Goal: Transaction & Acquisition: Purchase product/service

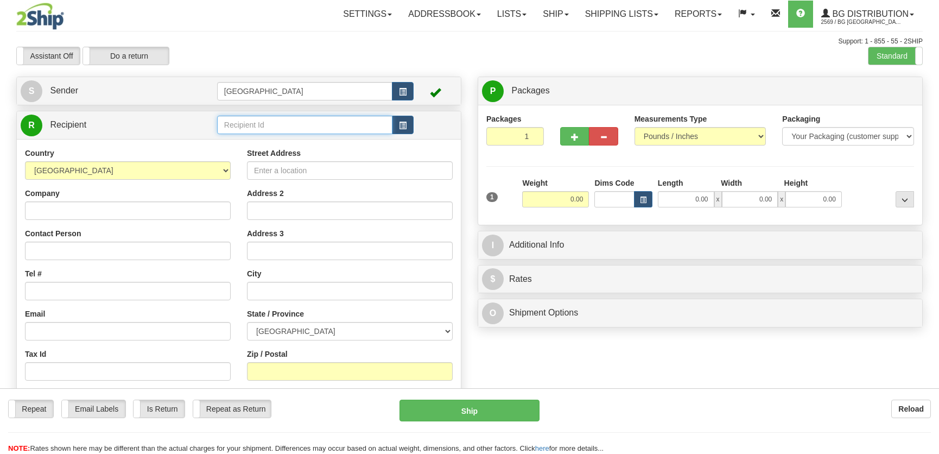
click at [264, 126] on input "text" at bounding box center [304, 125] width 175 height 18
click at [296, 137] on div "7016" at bounding box center [301, 142] width 163 height 11
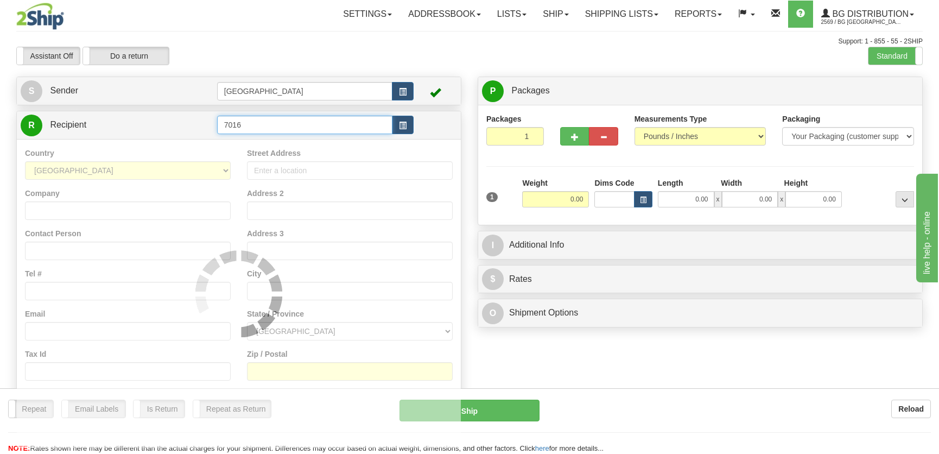
type input "7016"
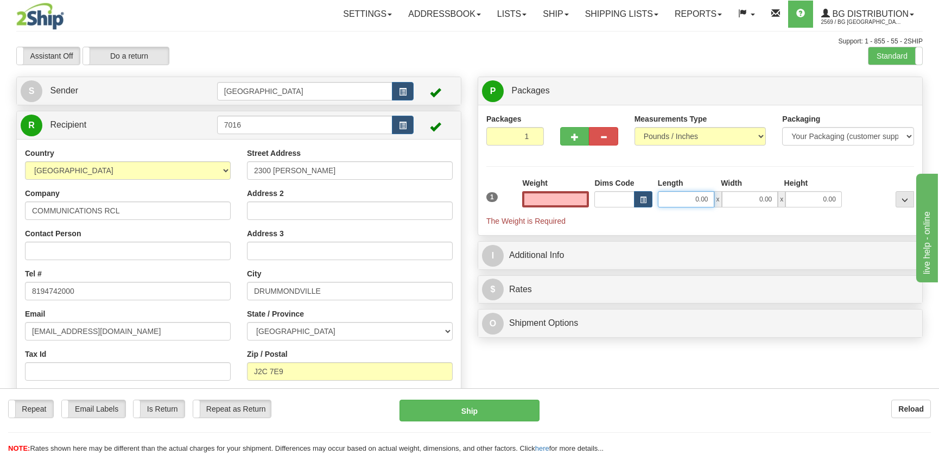
type input "0.00"
click at [676, 197] on input "0.00" at bounding box center [686, 199] width 56 height 16
type input "15.00"
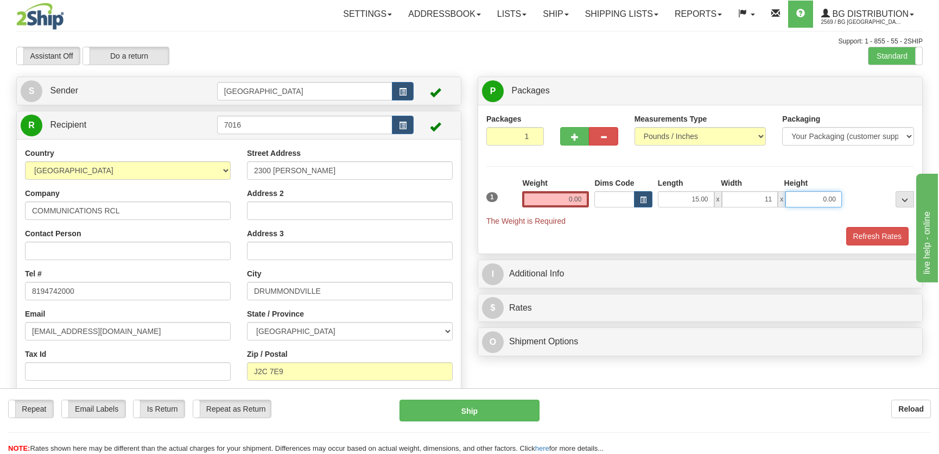
type input "11.00"
type input "10.00"
click at [562, 195] on input "0.00" at bounding box center [555, 199] width 67 height 16
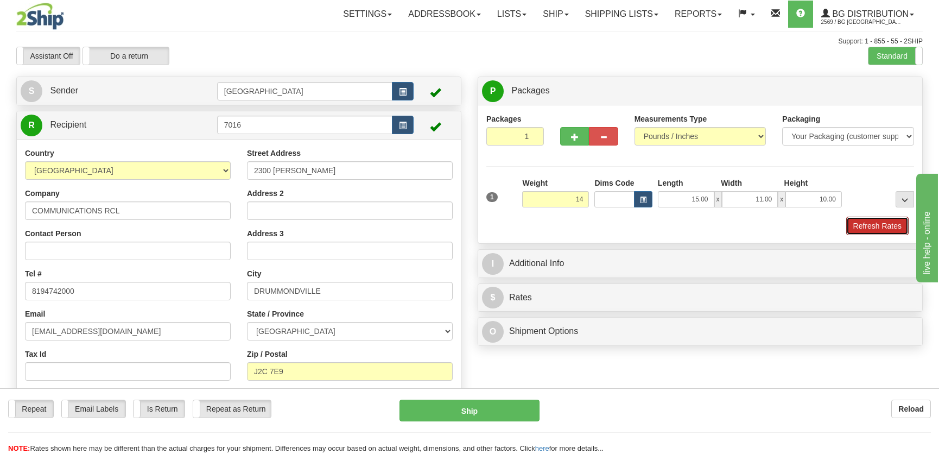
drag, startPoint x: 869, startPoint y: 221, endPoint x: 857, endPoint y: 227, distance: 13.1
click at [869, 221] on button "Refresh Rates" at bounding box center [877, 226] width 62 height 18
type input "14.00"
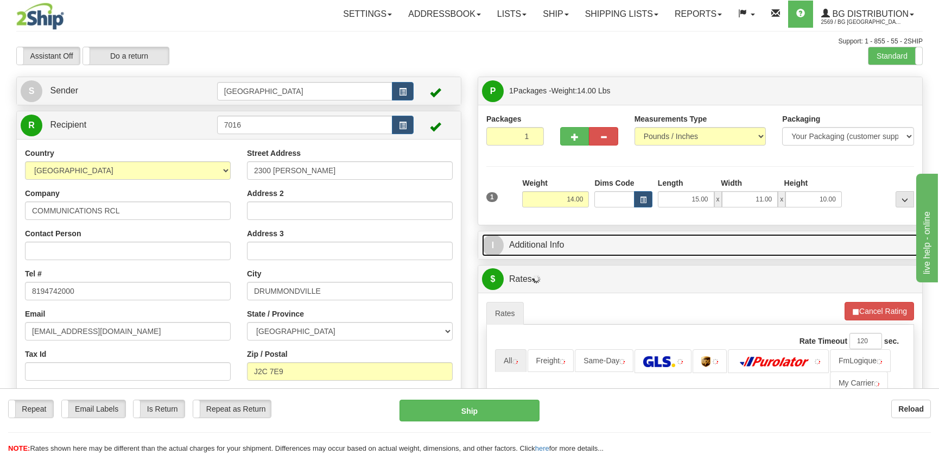
click at [802, 243] on link "I Additional Info" at bounding box center [700, 245] width 436 height 22
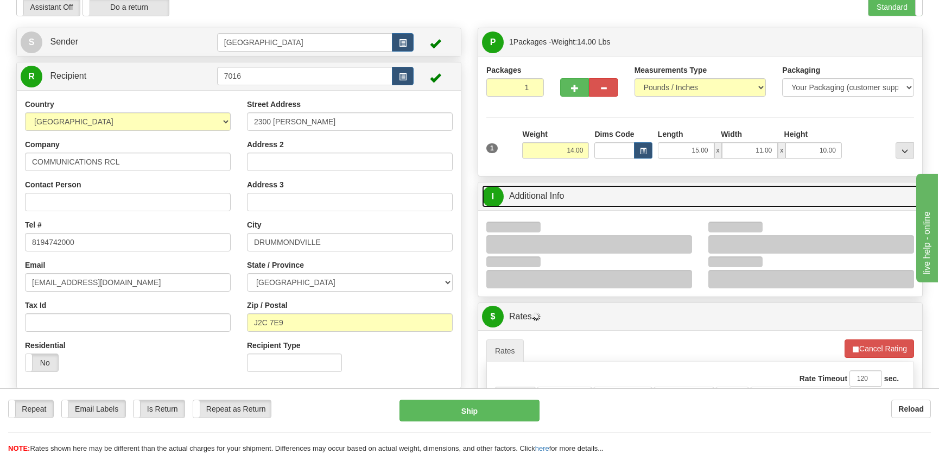
scroll to position [98, 0]
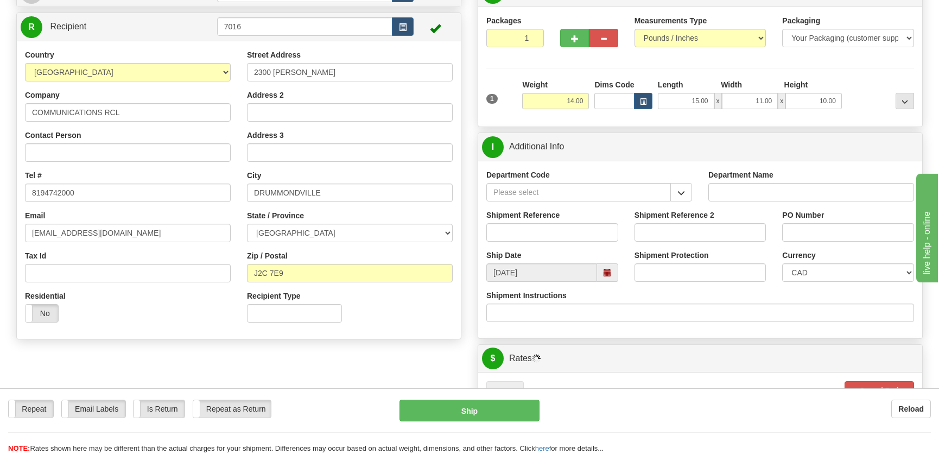
click at [683, 201] on div "Department Code" at bounding box center [589, 189] width 222 height 40
click at [681, 198] on button "button" at bounding box center [681, 192] width 22 height 18
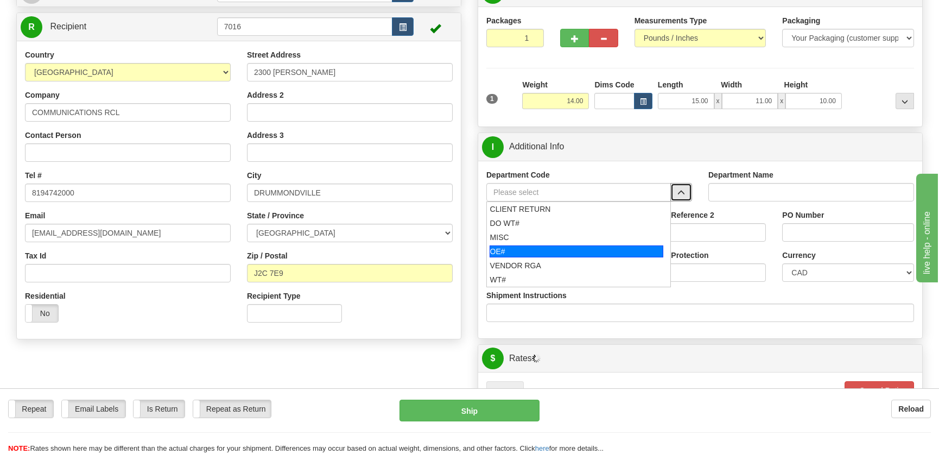
click at [533, 247] on div "OE#" at bounding box center [577, 251] width 174 height 12
type input "OE#"
type input "ORDERS"
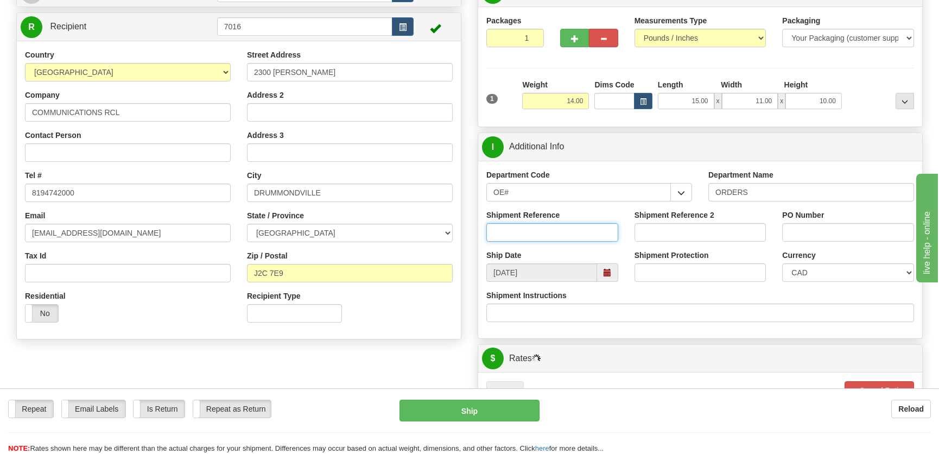
click at [549, 229] on input "Shipment Reference" at bounding box center [552, 232] width 132 height 18
type input "50323475-00"
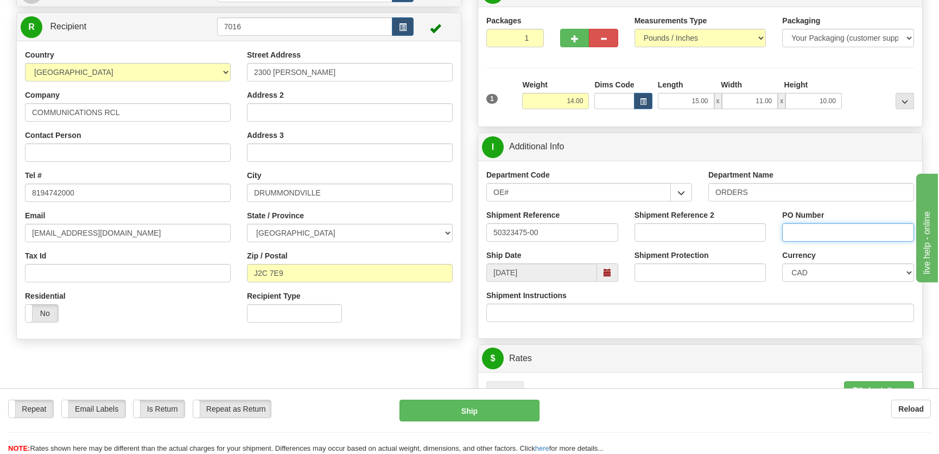
click at [801, 223] on input "PO Number" at bounding box center [848, 232] width 132 height 18
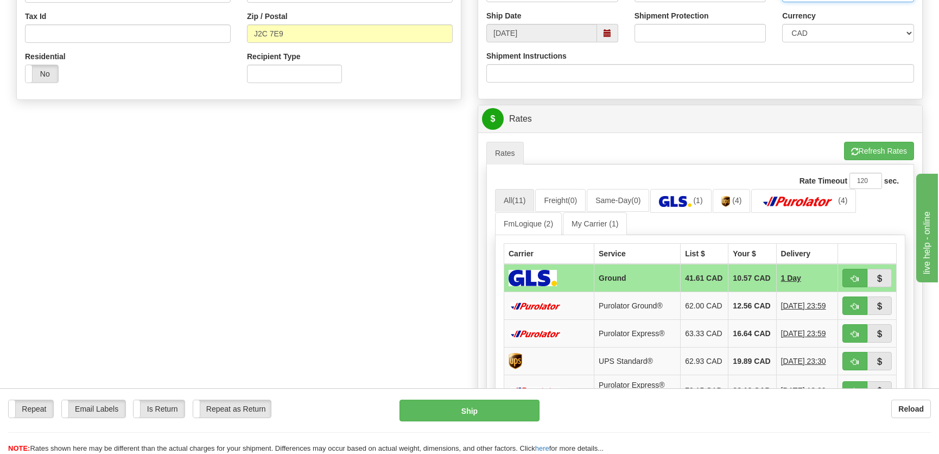
scroll to position [395, 0]
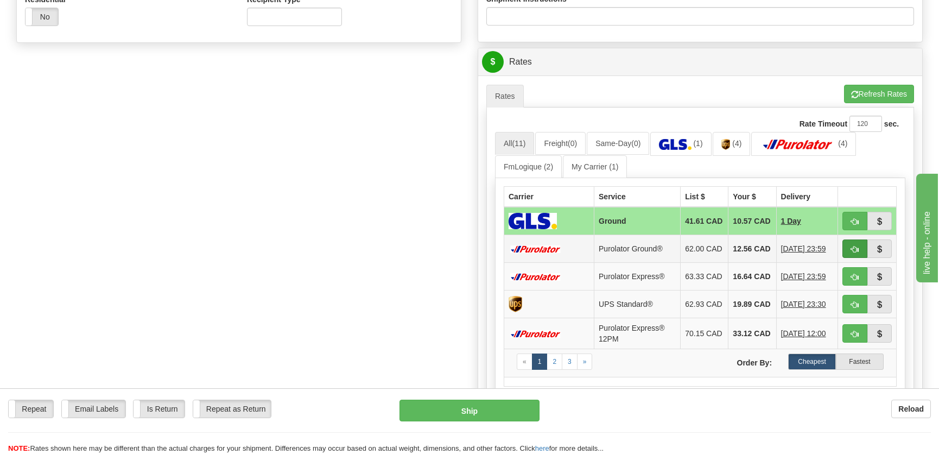
type input "."
click at [852, 249] on span "button" at bounding box center [855, 249] width 8 height 7
type input "260"
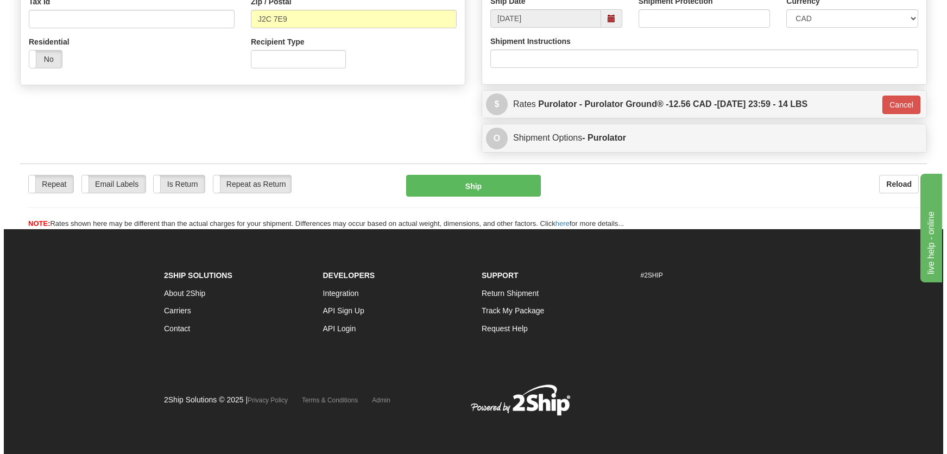
scroll to position [352, 0]
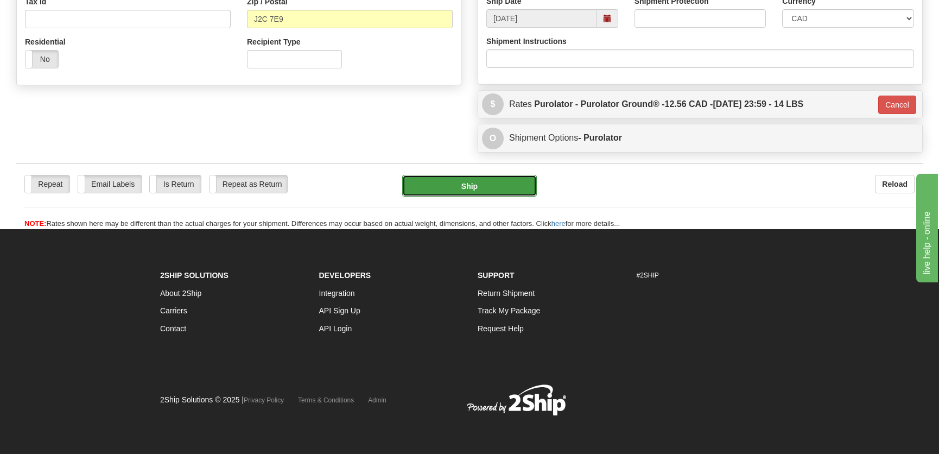
click at [484, 189] on button "Ship" at bounding box center [469, 186] width 135 height 22
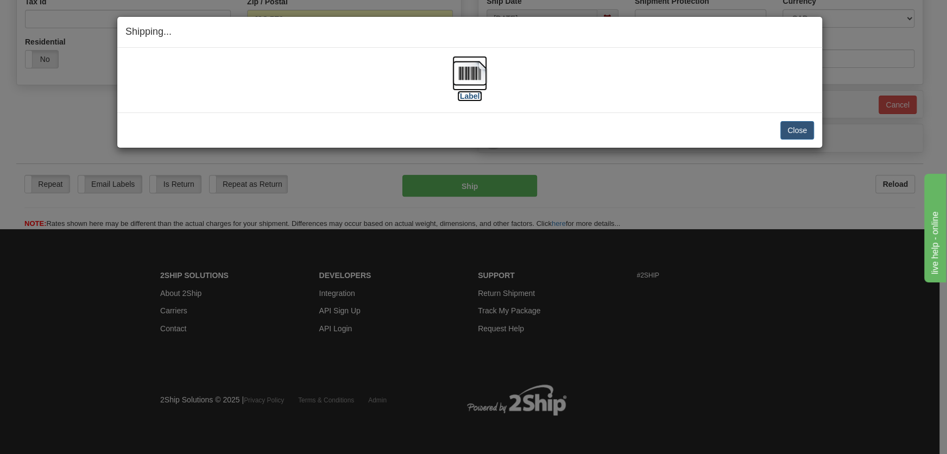
click at [468, 91] on label "[Label]" at bounding box center [469, 96] width 25 height 11
click at [808, 134] on button "Close" at bounding box center [797, 130] width 34 height 18
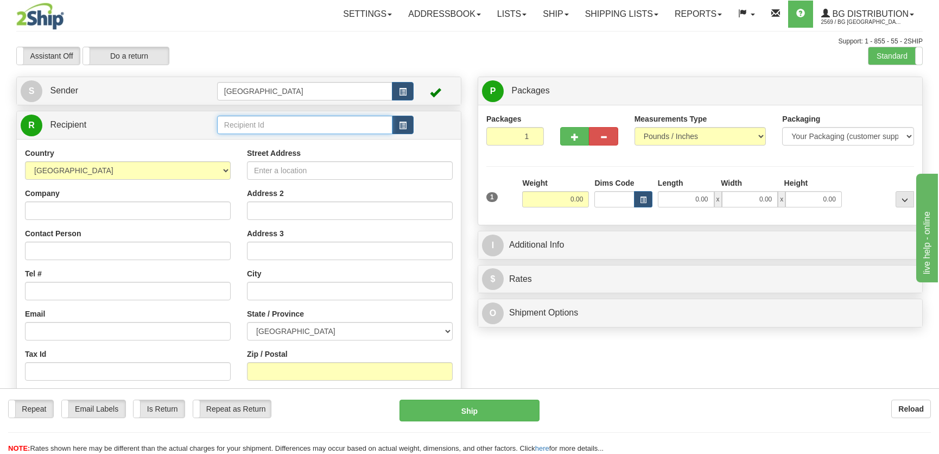
click at [312, 124] on input "text" at bounding box center [304, 125] width 175 height 18
type input "1242"
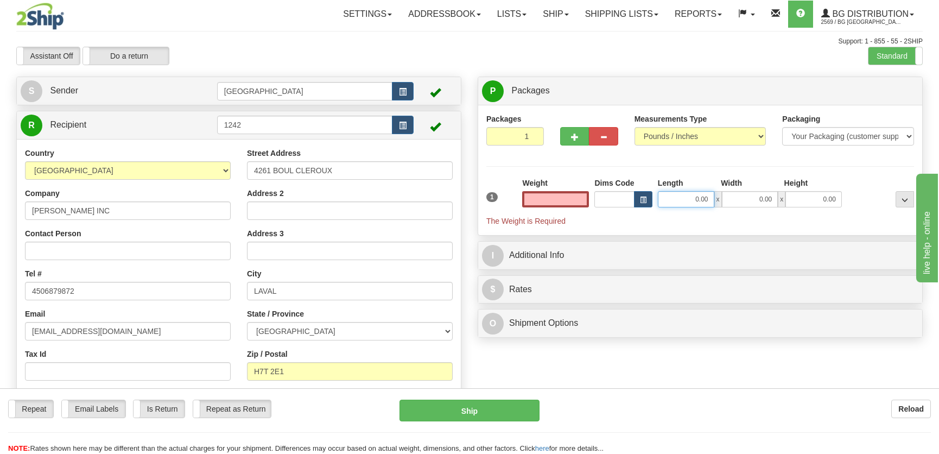
type input "0.00"
click at [690, 196] on input "0.00" at bounding box center [686, 199] width 56 height 16
type input "12.00"
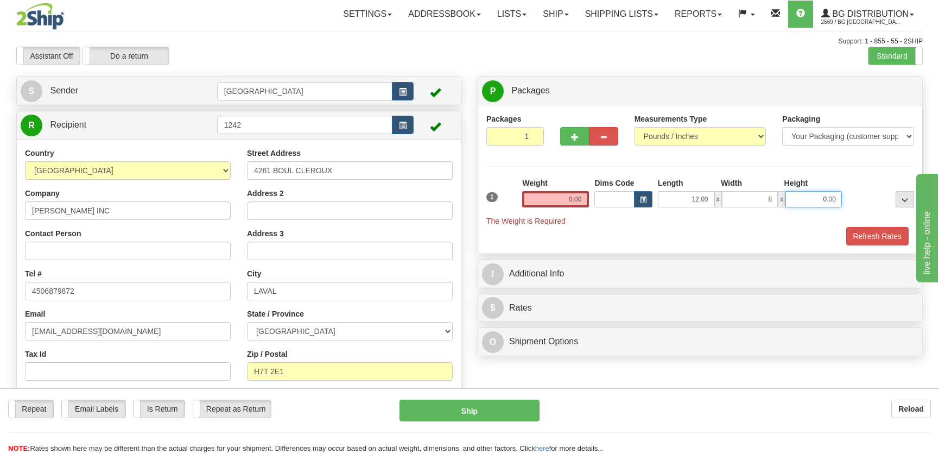
type input "8.00"
type input "7.00"
click at [562, 201] on input "0.00" at bounding box center [555, 199] width 67 height 16
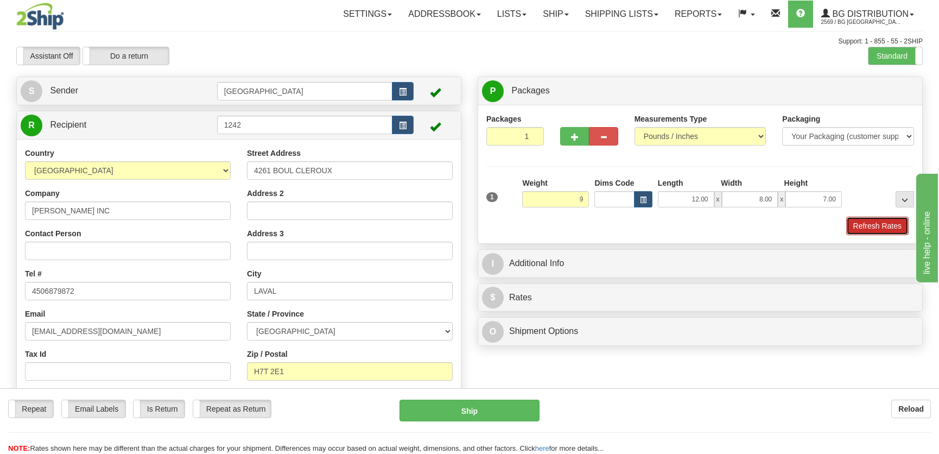
type input "9.00"
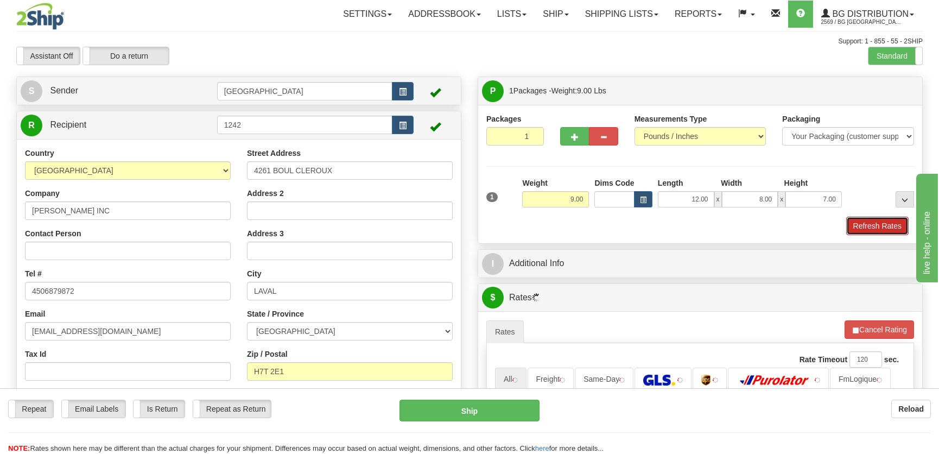
click at [903, 225] on button "Refresh Rates" at bounding box center [877, 226] width 62 height 18
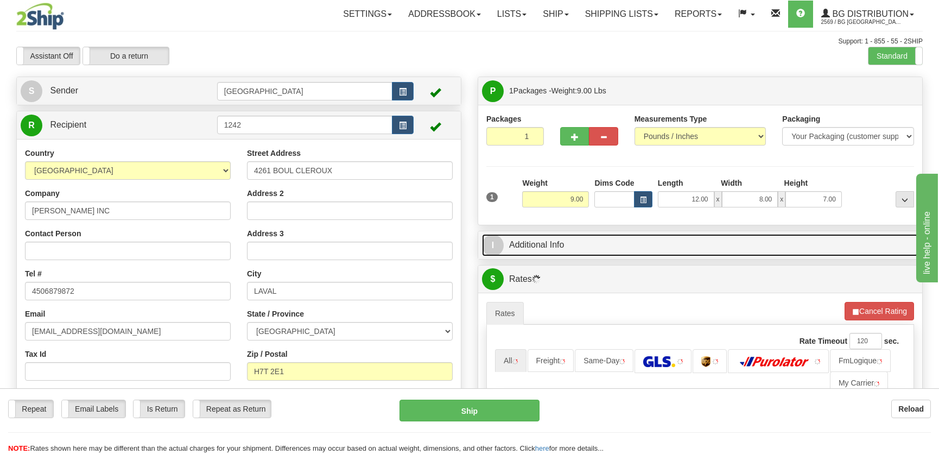
click at [762, 249] on link "I Additional Info" at bounding box center [700, 245] width 436 height 22
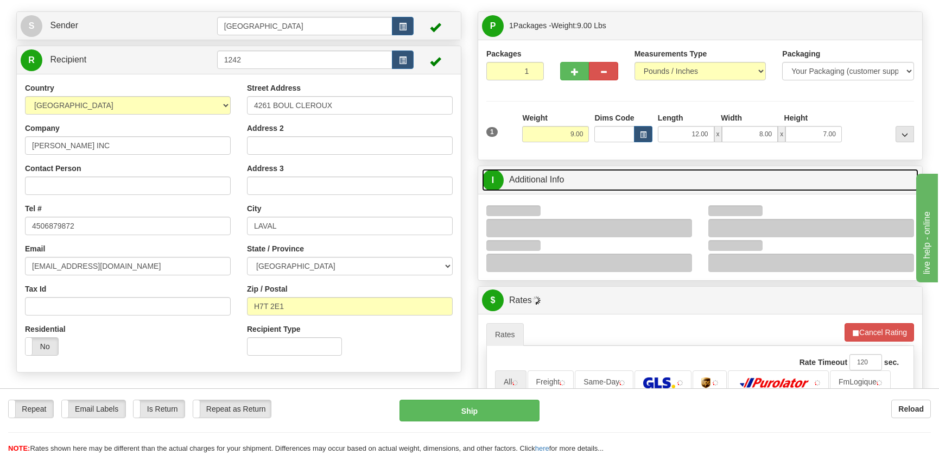
scroll to position [98, 0]
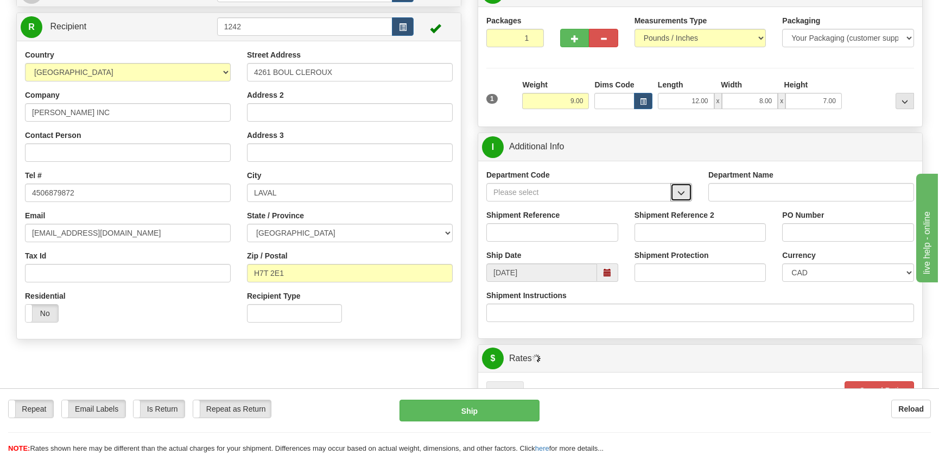
click at [679, 190] on span "button" at bounding box center [681, 192] width 8 height 7
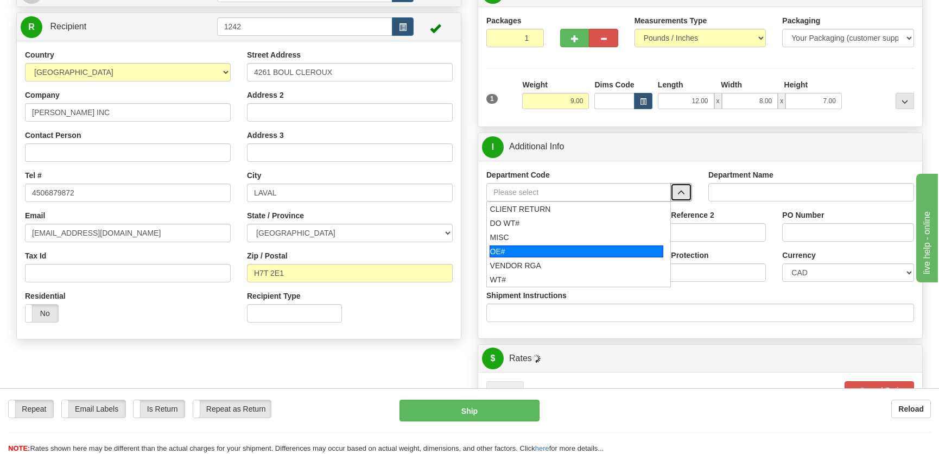
click at [528, 251] on div "OE#" at bounding box center [577, 251] width 174 height 12
type input "OE#"
type input "ORDERS"
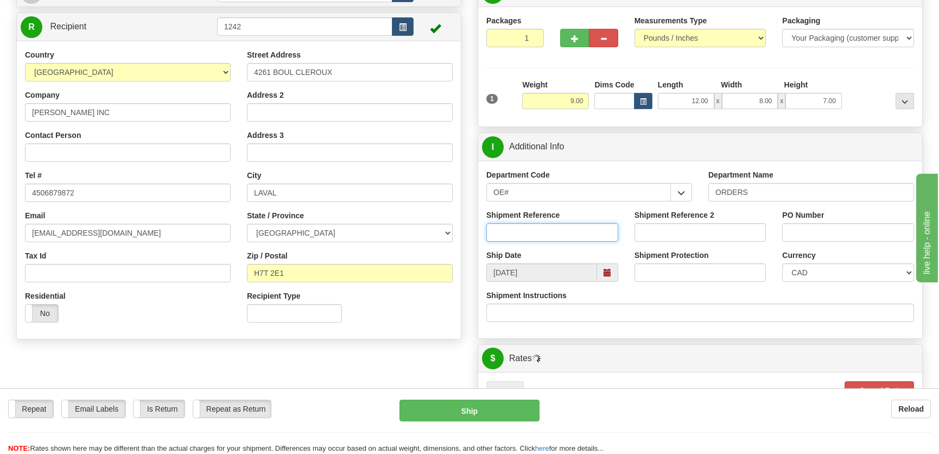
click at [549, 225] on input "Shipment Reference" at bounding box center [552, 232] width 132 height 18
type input "50323484-00"
click at [818, 217] on label "PO Number" at bounding box center [803, 215] width 42 height 11
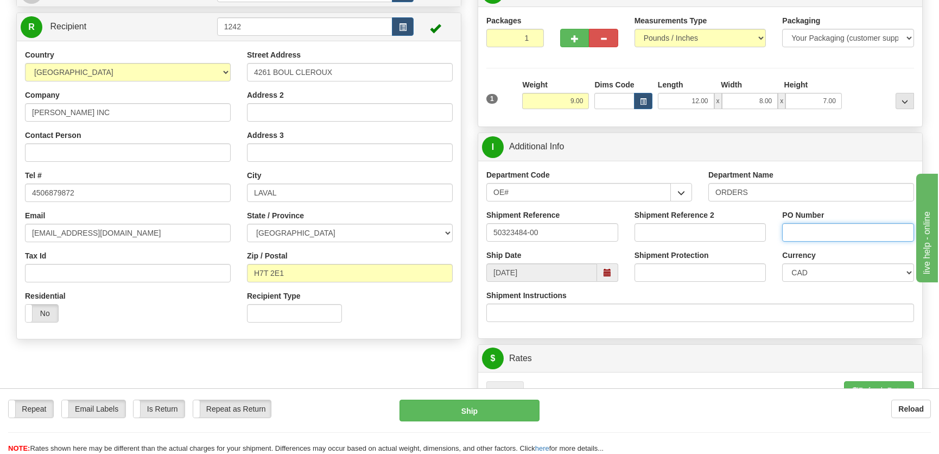
click at [818, 223] on input "PO Number" at bounding box center [848, 232] width 132 height 18
click at [821, 231] on input "PO Number" at bounding box center [848, 232] width 132 height 18
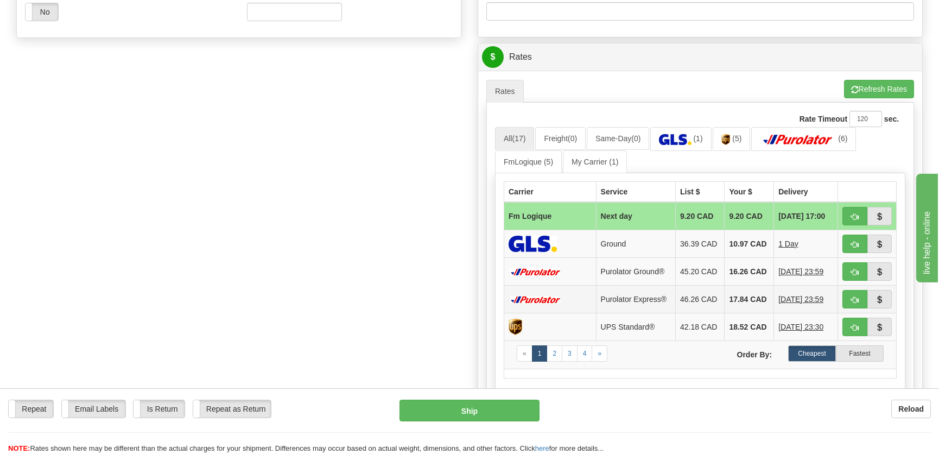
scroll to position [444, 0]
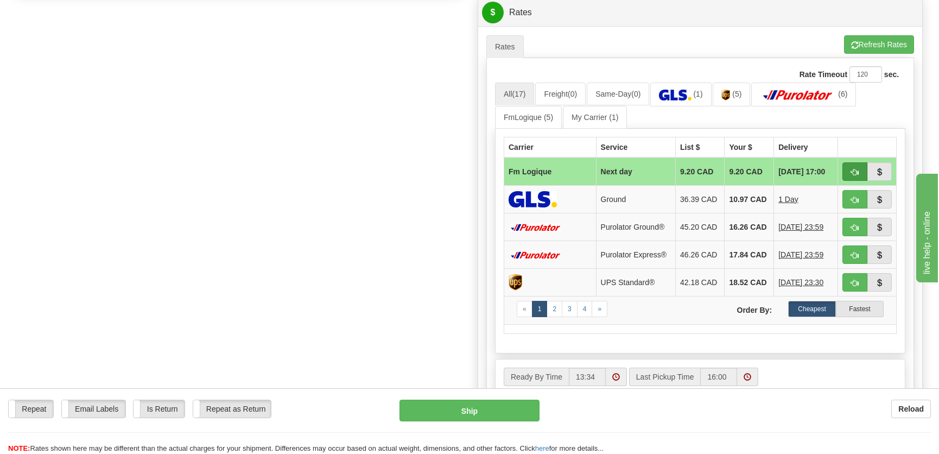
type input "."
click at [845, 169] on button "button" at bounding box center [854, 171] width 25 height 18
type input "jour"
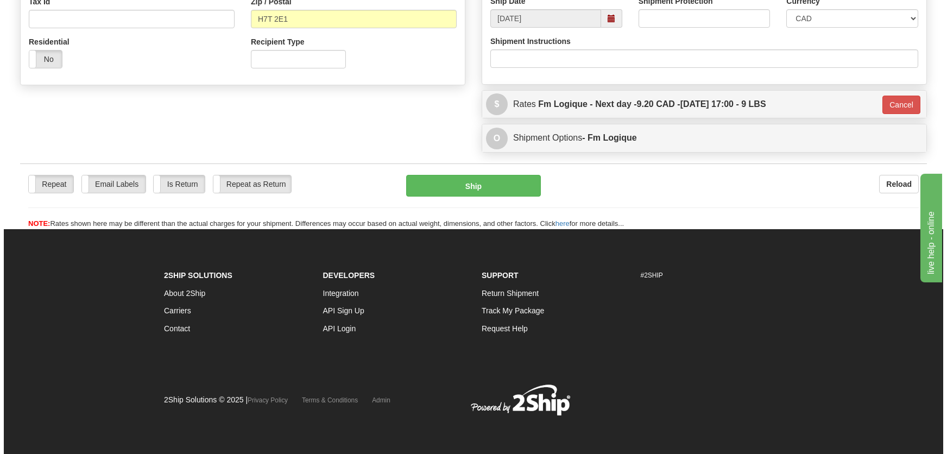
scroll to position [352, 0]
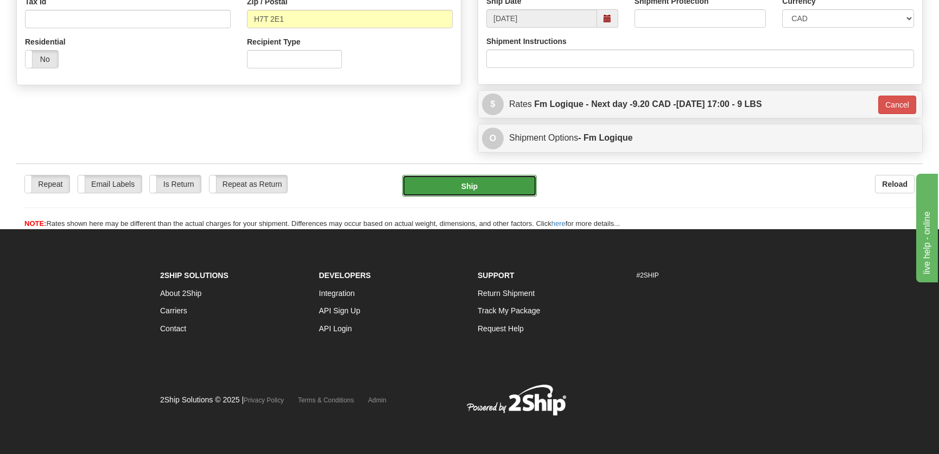
click at [456, 189] on button "Ship" at bounding box center [469, 186] width 135 height 22
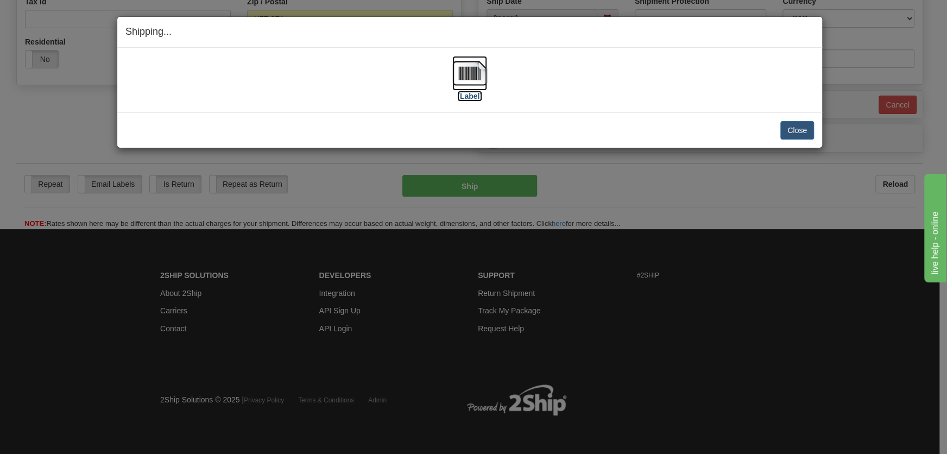
click at [471, 86] on img at bounding box center [469, 73] width 35 height 35
click at [795, 124] on div "Close [PERSON_NAME] Shipment and Quit Pickup Quit Pickup ONLY" at bounding box center [469, 129] width 705 height 35
click at [795, 125] on button "Close" at bounding box center [797, 130] width 34 height 18
